Goal: Entertainment & Leisure: Consume media (video, audio)

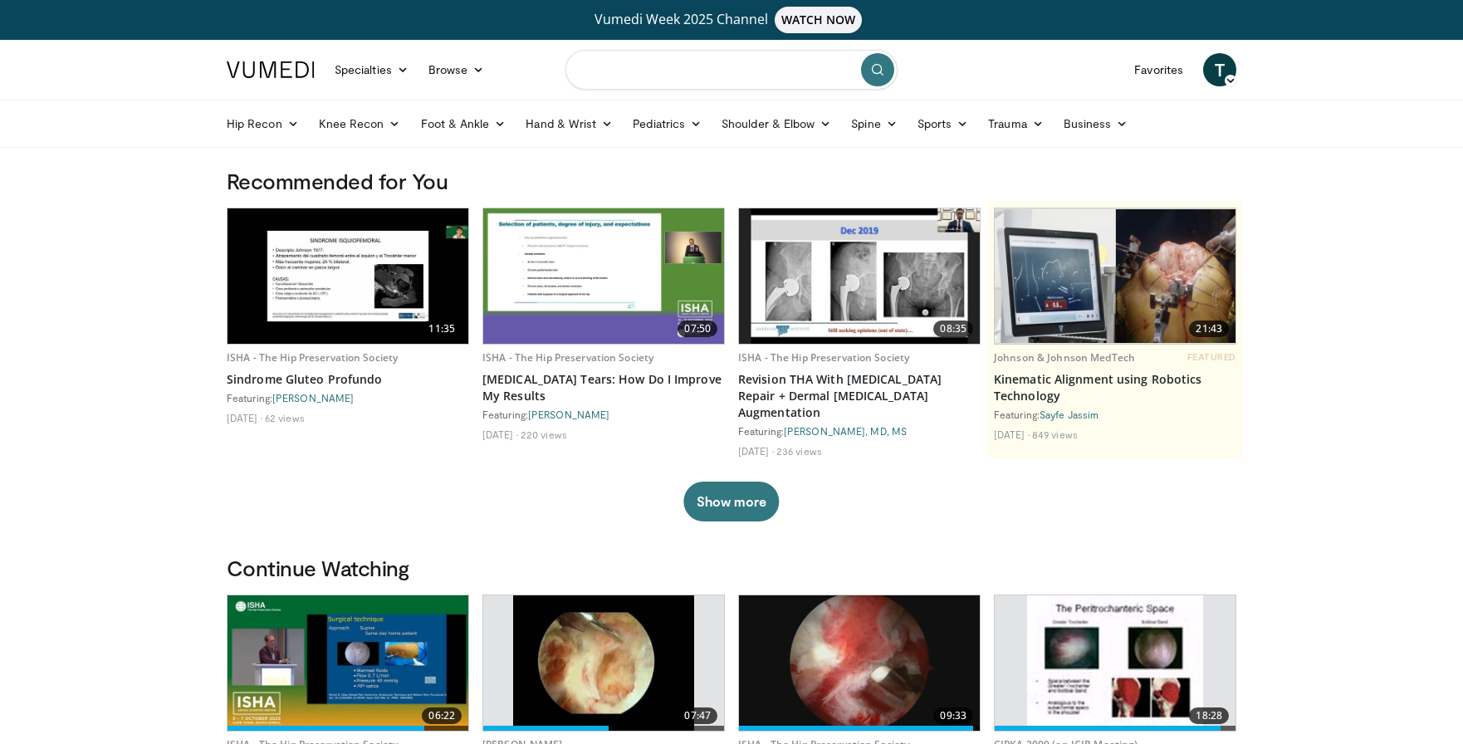
click at [612, 70] on input "Search topics, interventions" at bounding box center [731, 70] width 332 height 40
type input "**********"
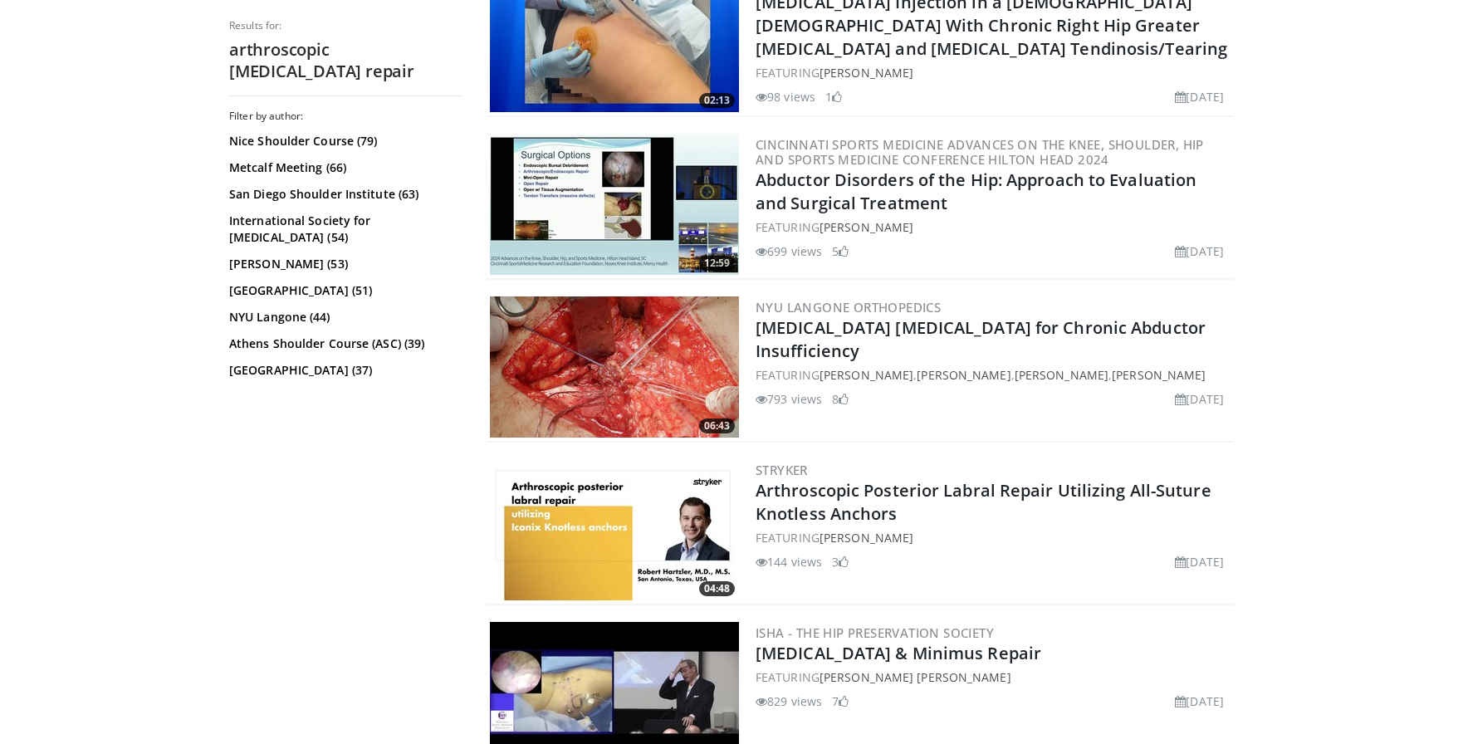
scroll to position [1245, 0]
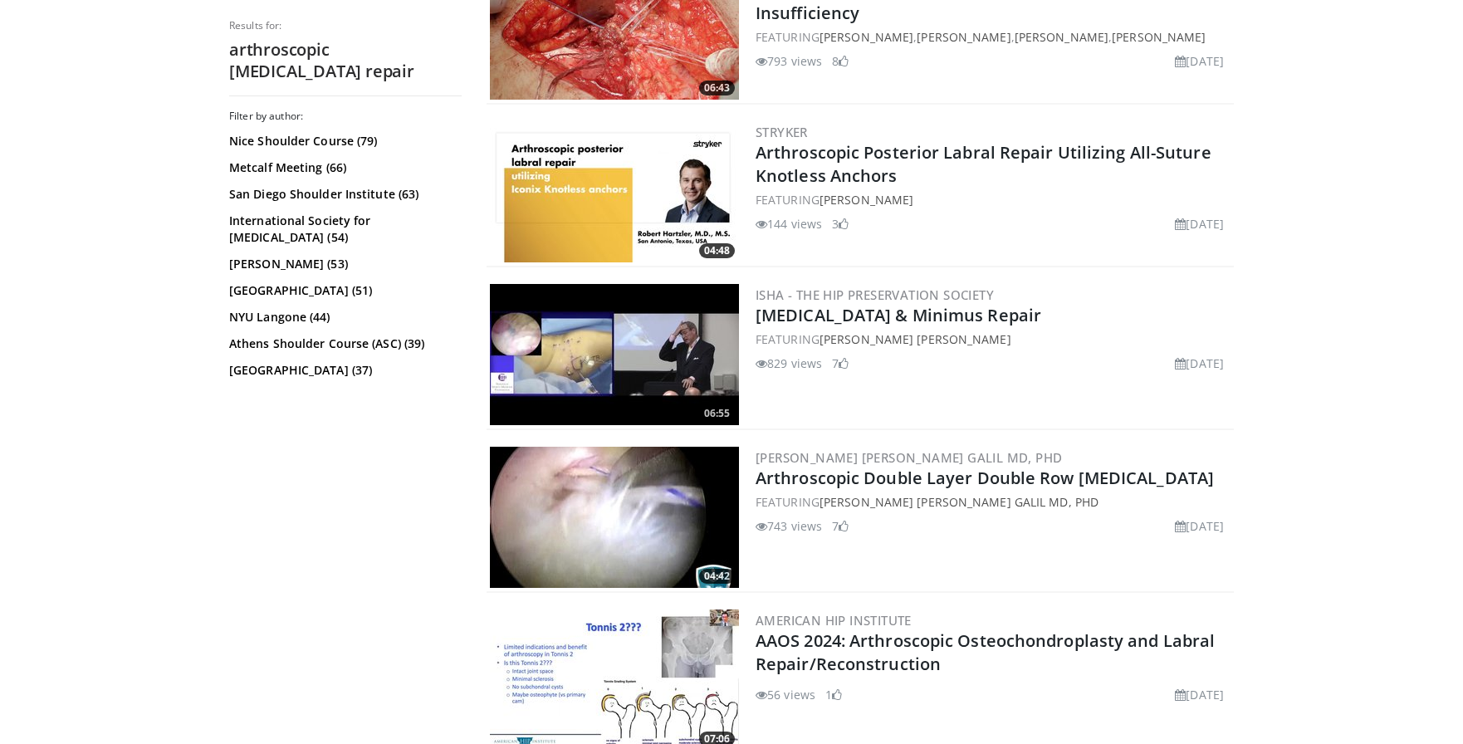
click at [624, 374] on img at bounding box center [614, 354] width 249 height 141
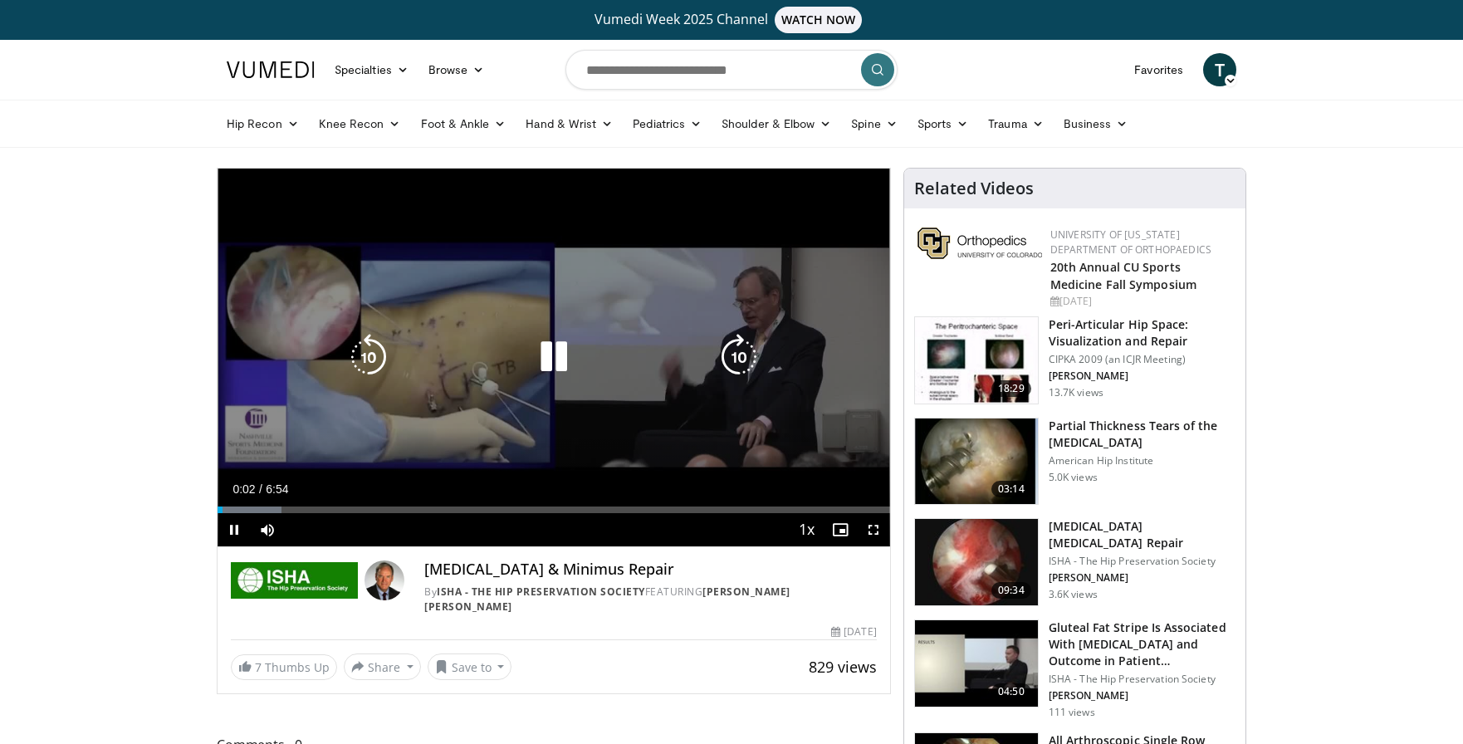
click at [742, 359] on icon "Video Player" at bounding box center [739, 357] width 46 height 46
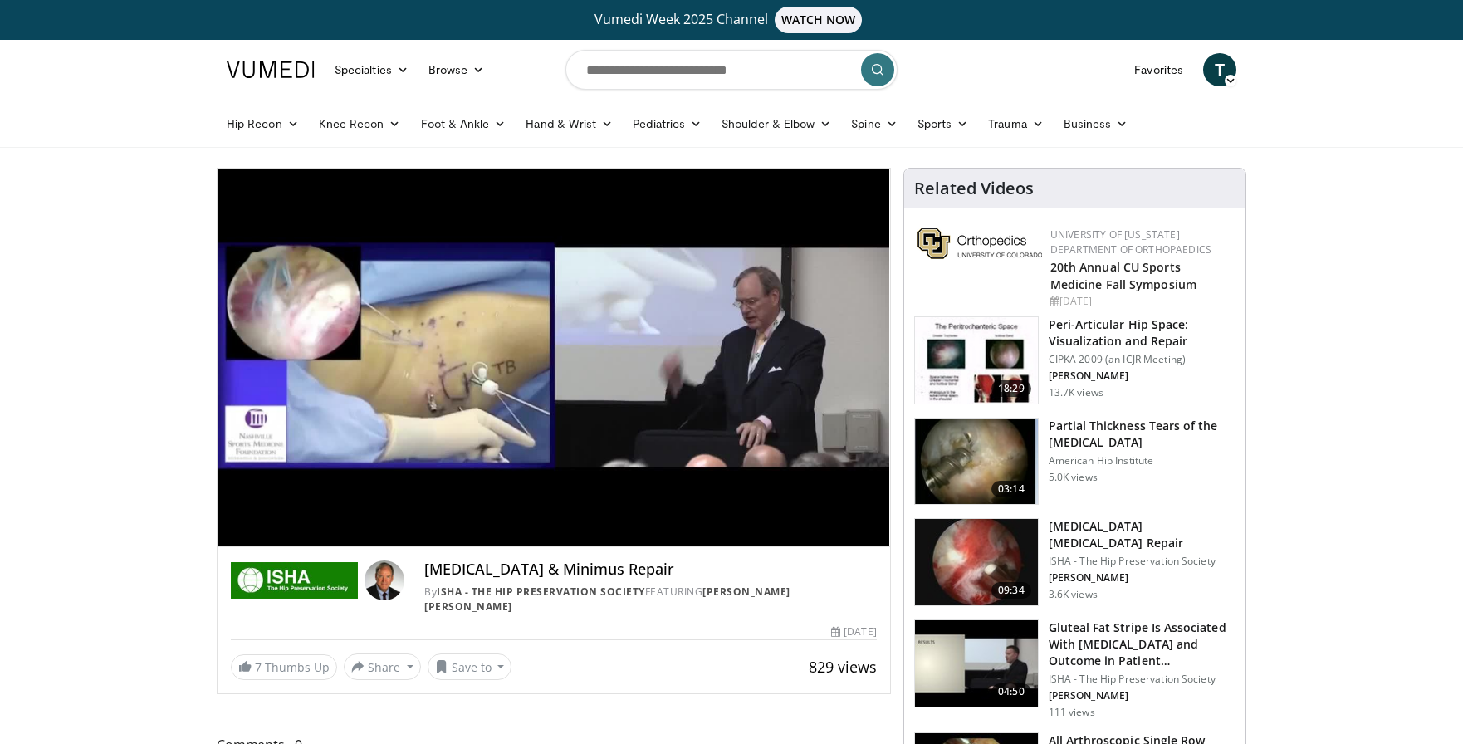
click at [742, 359] on div "30 seconds Tap to unmute" at bounding box center [554, 358] width 673 height 378
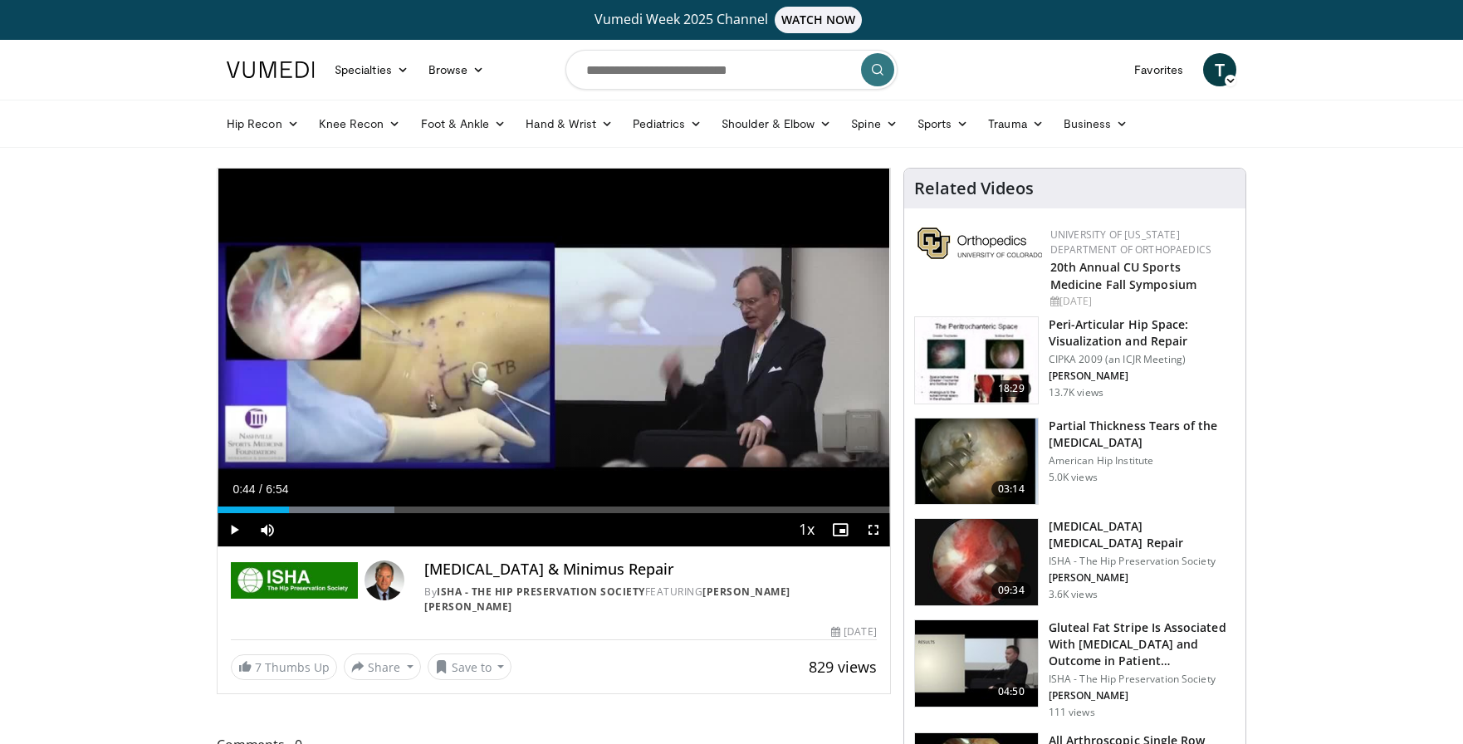
click at [742, 359] on div "30 seconds Tap to unmute" at bounding box center [554, 358] width 673 height 378
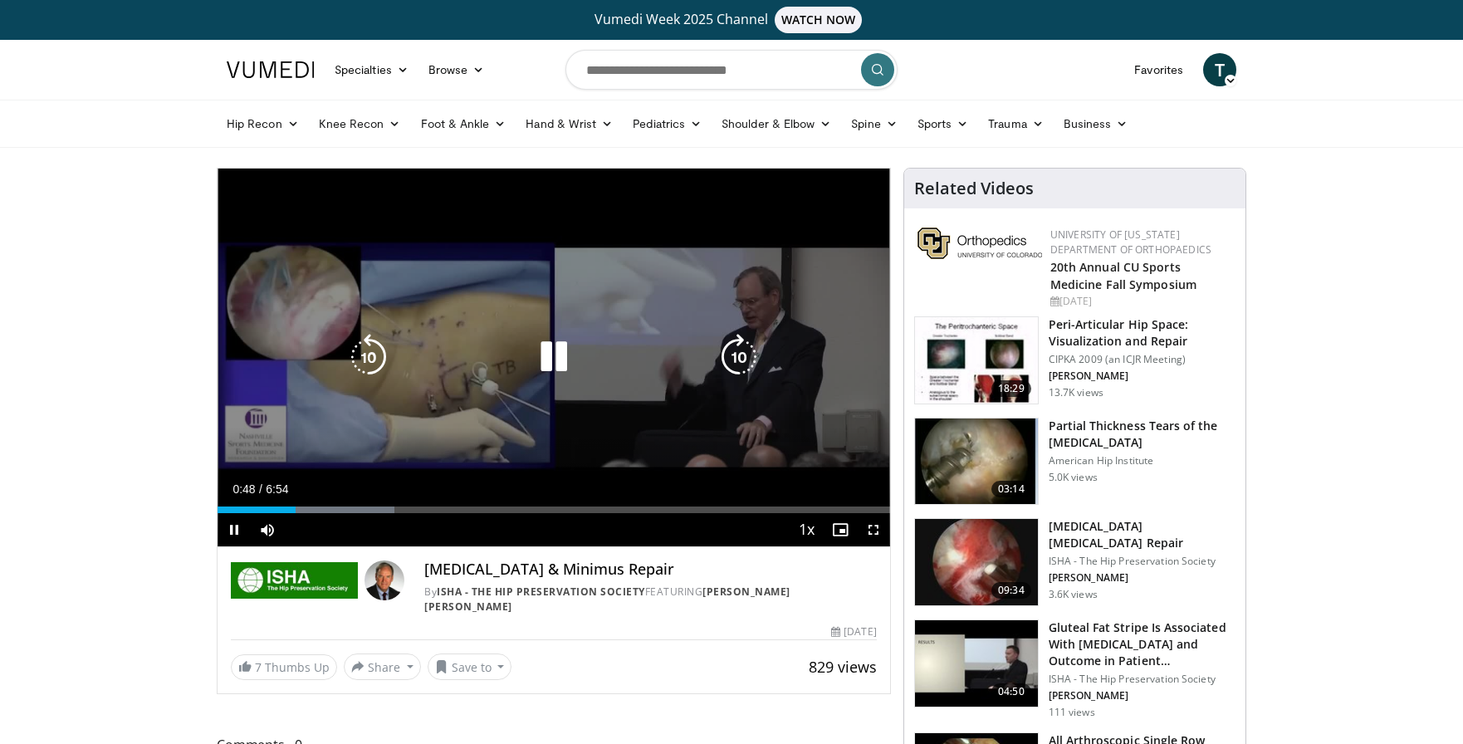
click at [739, 361] on icon "Video Player" at bounding box center [739, 357] width 46 height 46
click at [738, 361] on icon "Video Player" at bounding box center [739, 357] width 46 height 46
click at [368, 354] on icon "Video Player" at bounding box center [368, 357] width 46 height 46
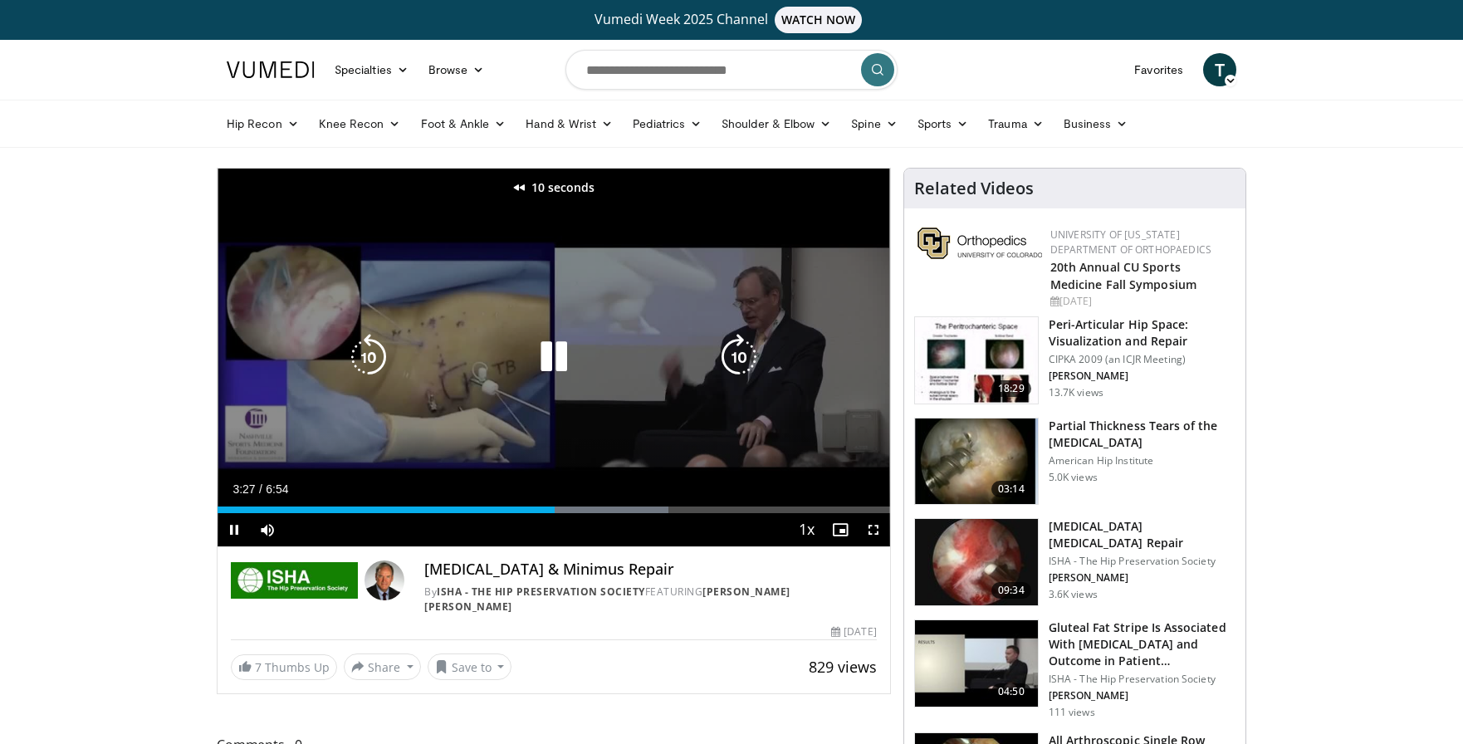
click at [368, 354] on icon "Video Player" at bounding box center [368, 357] width 46 height 46
click at [367, 356] on icon "Video Player" at bounding box center [368, 357] width 46 height 46
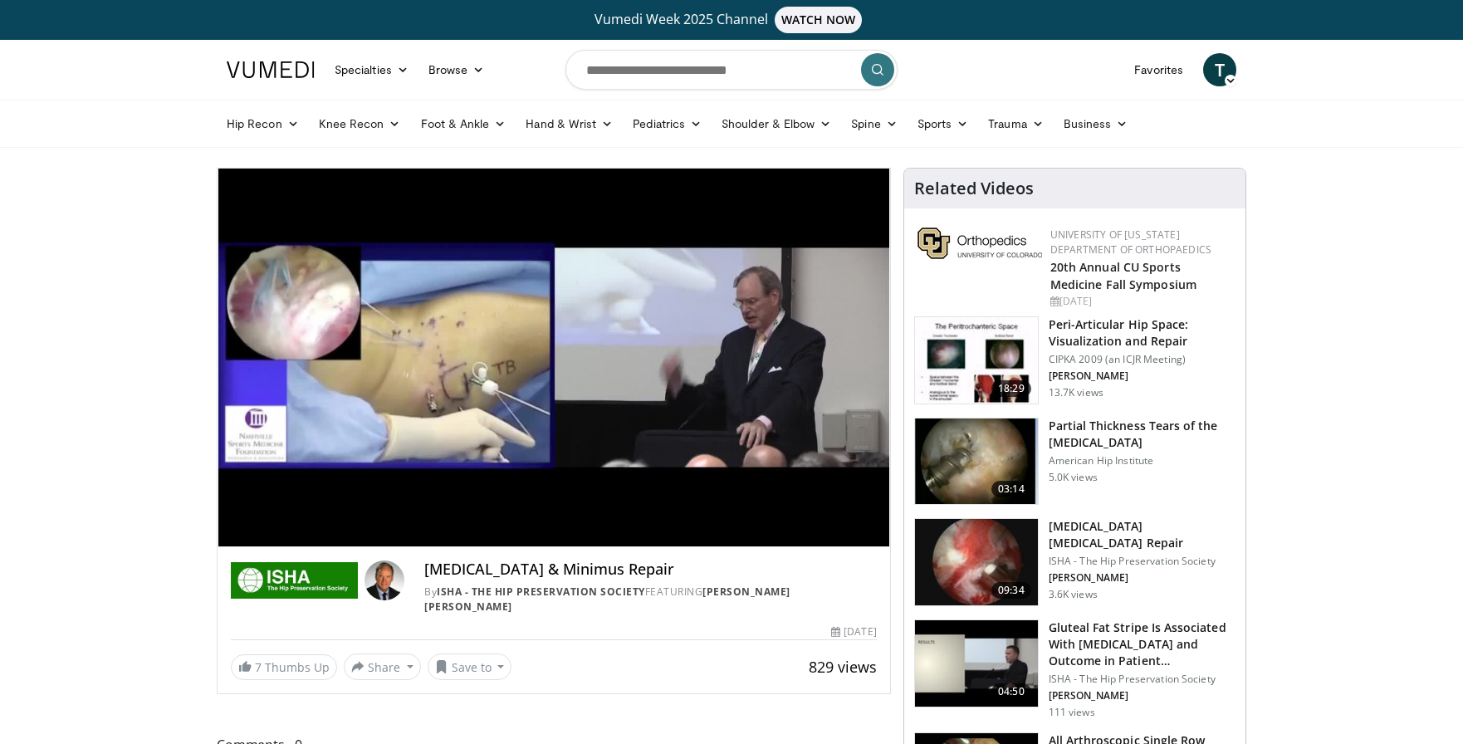
click at [356, 361] on div "30 seconds Tap to unmute" at bounding box center [554, 358] width 673 height 378
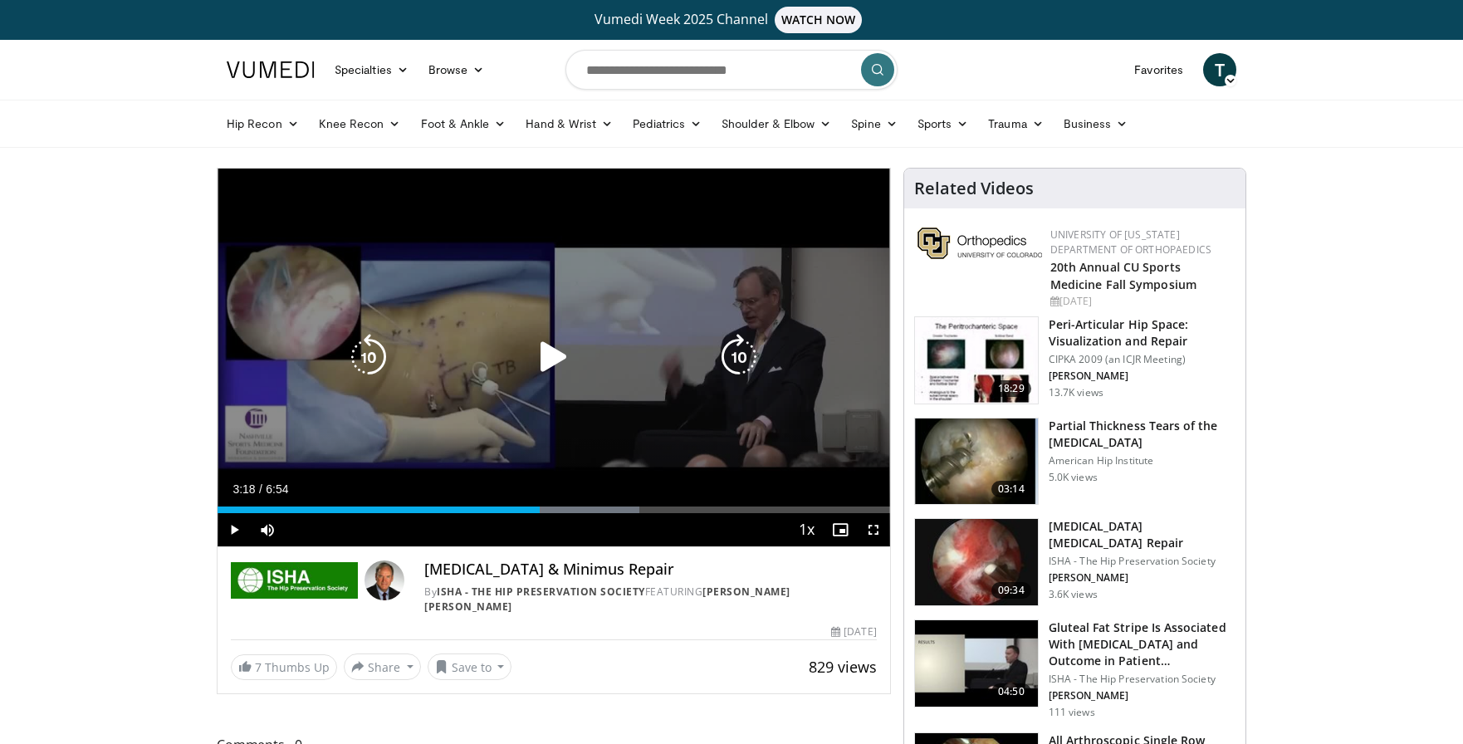
click at [356, 365] on icon "Video Player" at bounding box center [368, 357] width 46 height 46
click at [546, 351] on icon "Video Player" at bounding box center [554, 357] width 46 height 46
